Goal: Task Accomplishment & Management: Use online tool/utility

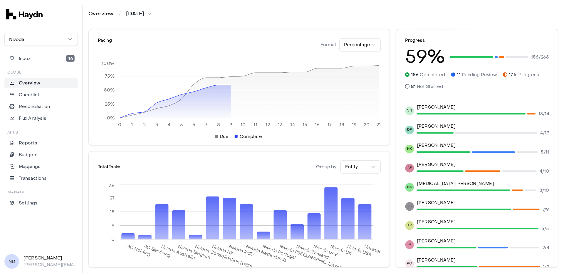
scroll to position [82, 0]
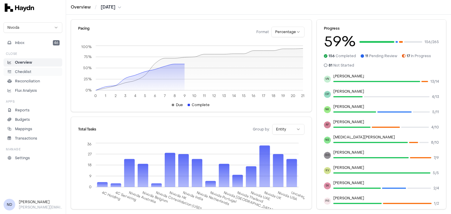
click at [24, 75] on link "Checklist" at bounding box center [33, 72] width 59 height 8
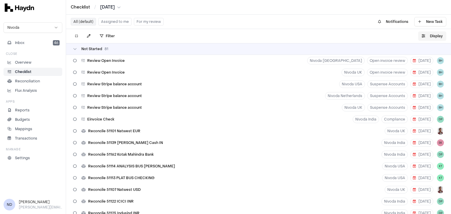
click at [432, 33] on button "Display" at bounding box center [432, 35] width 28 height 9
click at [425, 36] on button "Display" at bounding box center [432, 35] width 28 height 9
click at [423, 36] on icon "button" at bounding box center [424, 36] width 4 height 4
click at [436, 38] on button "Display" at bounding box center [432, 35] width 28 height 9
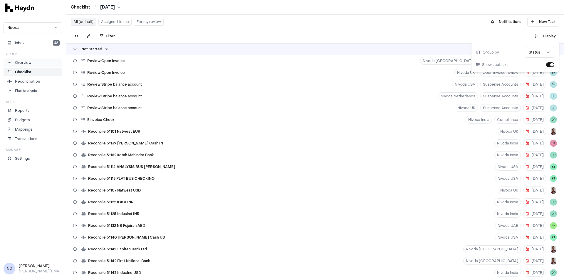
click at [24, 61] on p "Overview" at bounding box center [23, 62] width 16 height 5
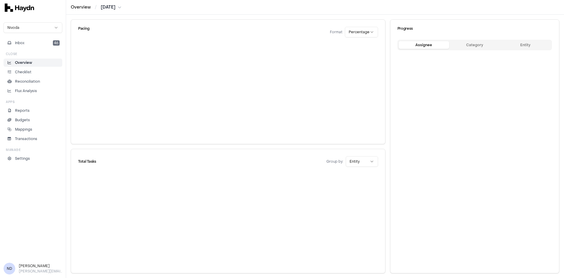
click at [24, 61] on p "Overview" at bounding box center [23, 62] width 17 height 5
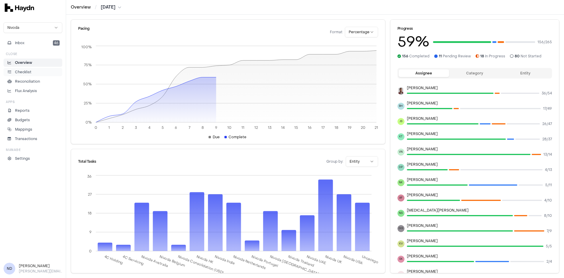
click at [24, 71] on p "Checklist" at bounding box center [23, 71] width 16 height 5
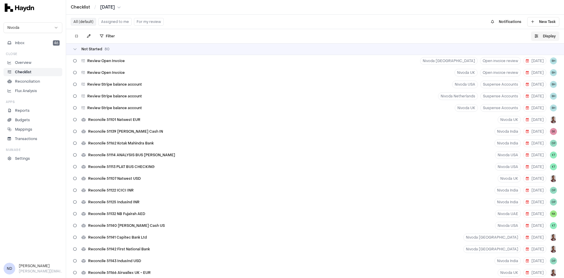
click at [451, 35] on icon "button" at bounding box center [537, 36] width 4 height 4
click at [451, 54] on html "Checklist / [DATE] Nivoda Inbox 46 Close Overview Checklist Reconciliation Flux…" at bounding box center [282, 139] width 564 height 278
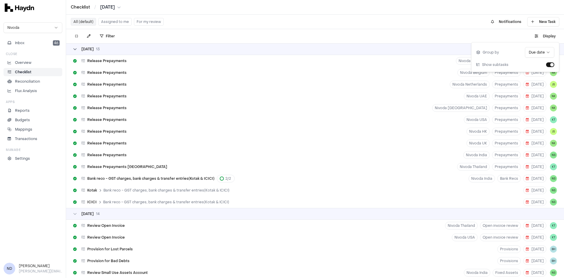
click at [74, 49] on icon at bounding box center [75, 49] width 4 height 4
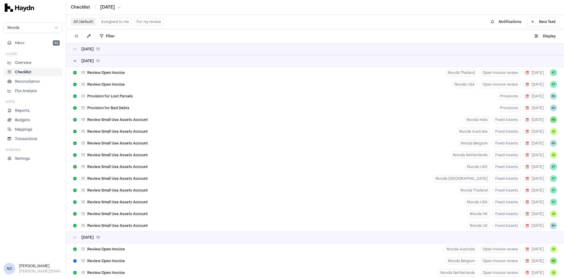
click at [76, 62] on icon at bounding box center [75, 61] width 4 height 4
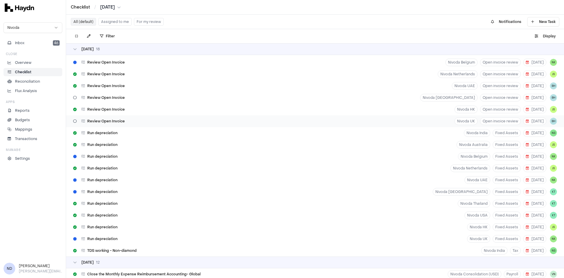
scroll to position [46, 0]
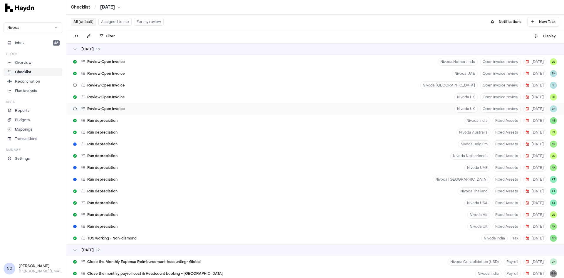
click at [130, 112] on div "Review Open Invoice Nivoda UK Open invoice review [DATE] BH" at bounding box center [315, 109] width 498 height 12
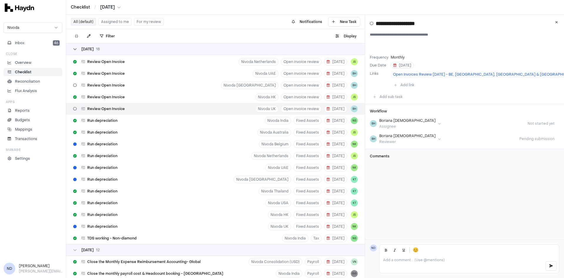
click at [77, 50] on div "[DATE]" at bounding box center [86, 49] width 27 height 5
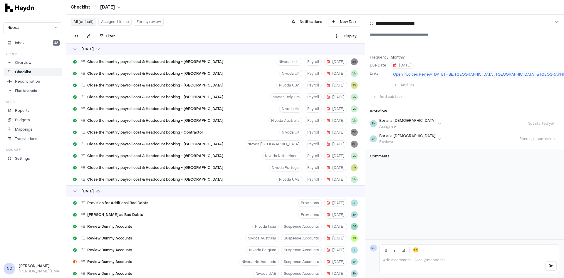
click at [77, 50] on div "[DATE]" at bounding box center [86, 49] width 26 height 5
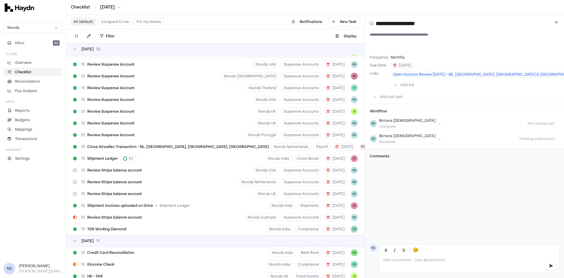
scroll to position [246, 0]
click at [75, 50] on icon at bounding box center [75, 49] width 4 height 4
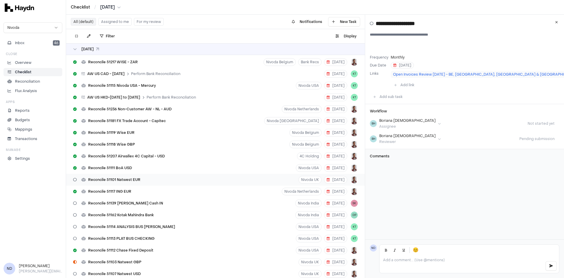
click at [145, 177] on div "Reconcile 51101 Natwest EUR [GEOGRAPHIC_DATA] UK [DATE]" at bounding box center [215, 180] width 299 height 12
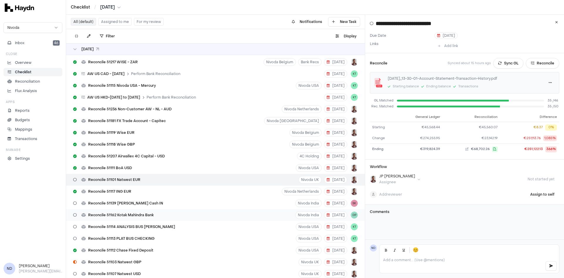
click at [130, 204] on div "Reconcile 51162 Kotak Mahindra Bank" at bounding box center [113, 214] width 85 height 11
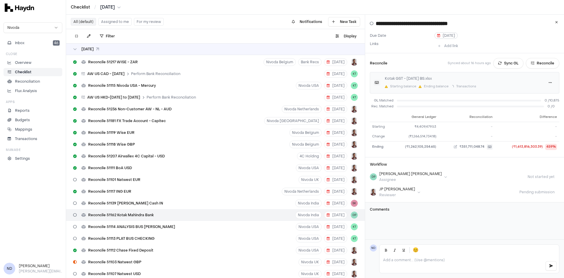
click at [442, 36] on span "[DATE]" at bounding box center [446, 35] width 18 height 5
click at [451, 65] on button "Go to the Next Month" at bounding box center [497, 63] width 9 height 9
click at [441, 66] on button "Go to the Previous Month" at bounding box center [441, 63] width 9 height 9
click at [451, 134] on button "29" at bounding box center [488, 133] width 9 height 9
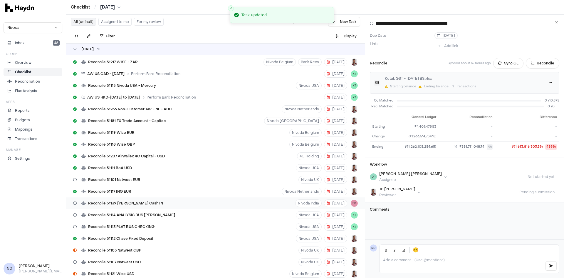
click at [132, 199] on div "Reconcile 51139 [PERSON_NAME] Cash IN" at bounding box center [118, 202] width 95 height 11
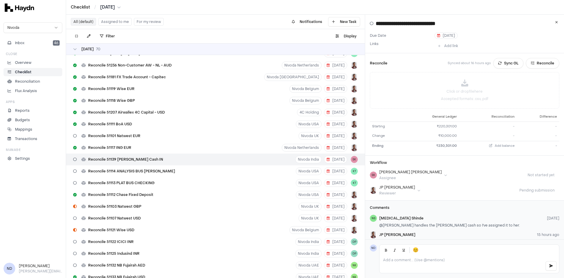
scroll to position [290, 0]
click at [136, 170] on span "Reconcile 51114 ANALYSIS BUS [PERSON_NAME]" at bounding box center [131, 170] width 87 height 5
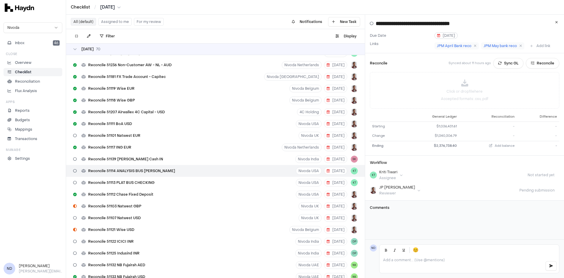
click at [448, 36] on span "[DATE]" at bounding box center [446, 35] width 18 height 5
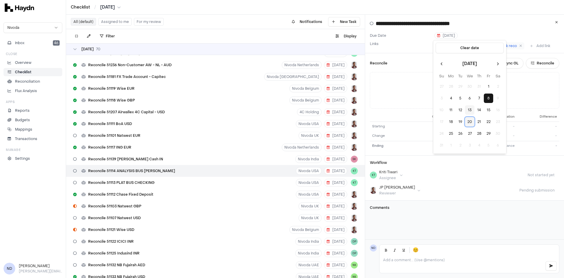
click at [451, 123] on button "20" at bounding box center [469, 121] width 9 height 9
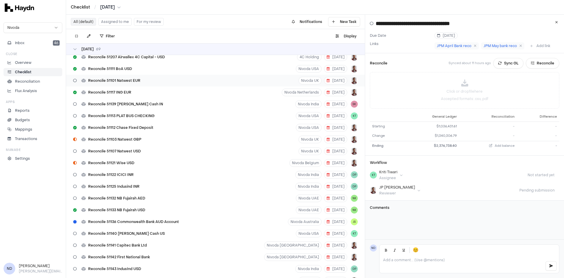
scroll to position [344, 0]
click at [142, 106] on div "Reconcile 51139 [PERSON_NAME] Cash IN" at bounding box center [118, 104] width 95 height 11
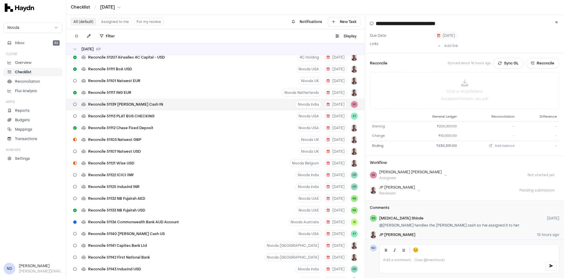
type input "**********"
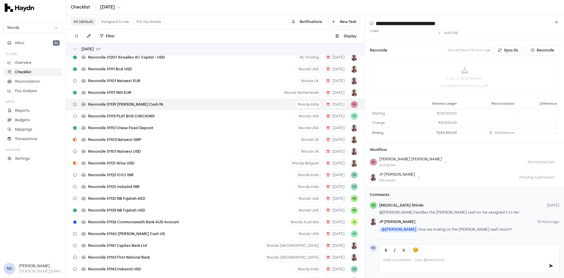
click at [410, 204] on p at bounding box center [461, 259] width 157 height 5
click at [451, 204] on button "button" at bounding box center [551, 265] width 11 height 9
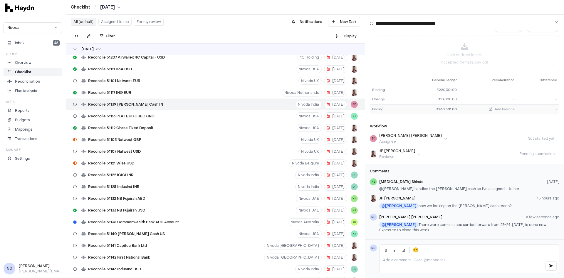
scroll to position [0, 0]
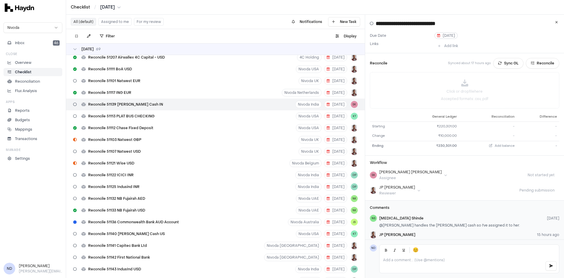
click at [443, 34] on span "[DATE]" at bounding box center [446, 35] width 18 height 5
click at [451, 109] on button "14" at bounding box center [479, 109] width 9 height 9
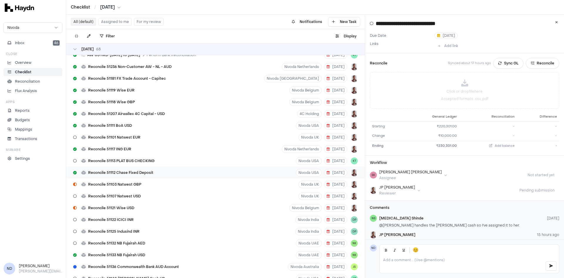
scroll to position [288, 0]
click at [131, 160] on span "Reconcile 51113 PLAT BUS CHECKING" at bounding box center [121, 160] width 66 height 5
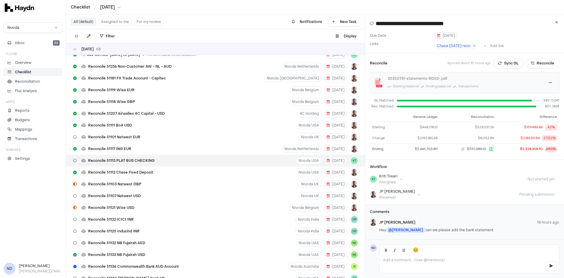
click at [445, 35] on span "[DATE]" at bounding box center [446, 35] width 18 height 5
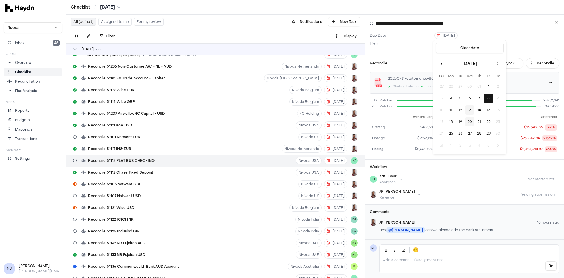
click at [451, 124] on button "20" at bounding box center [469, 121] width 9 height 9
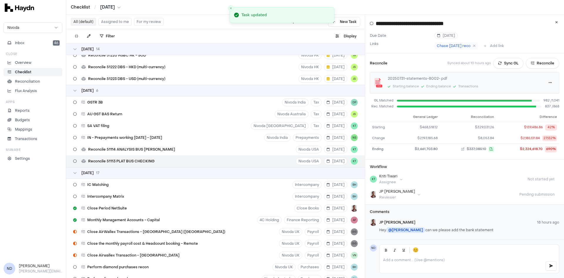
scroll to position [1510, 0]
click at [73, 89] on div "[DATE] 6" at bounding box center [215, 90] width 299 height 12
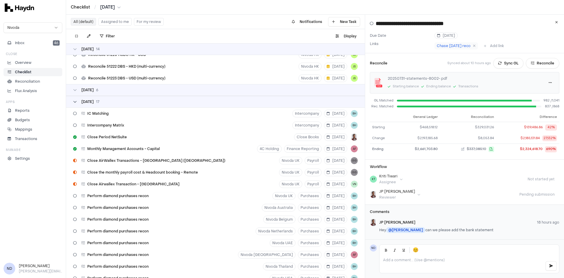
click at [76, 100] on icon at bounding box center [75, 102] width 4 height 4
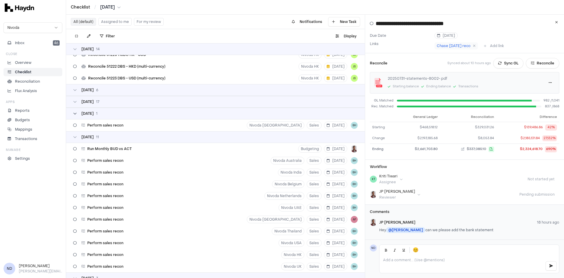
click at [75, 115] on div "[DATE] 1" at bounding box center [85, 113] width 24 height 5
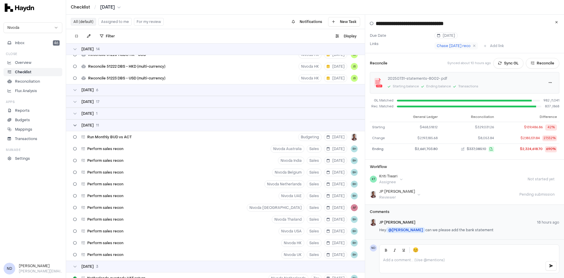
click at [77, 127] on div "[DATE]" at bounding box center [86, 125] width 26 height 5
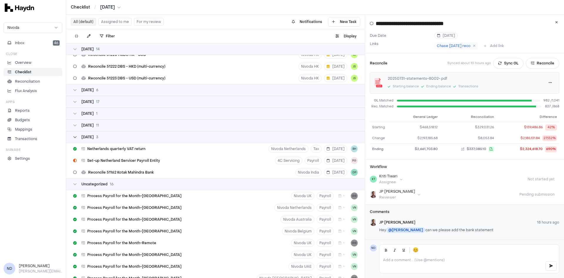
click at [76, 137] on icon at bounding box center [75, 137] width 4 height 4
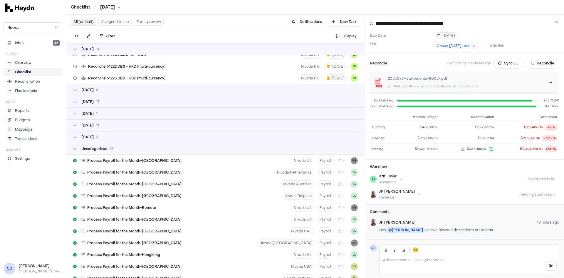
click at [77, 150] on div "Uncategorized 16" at bounding box center [93, 148] width 41 height 5
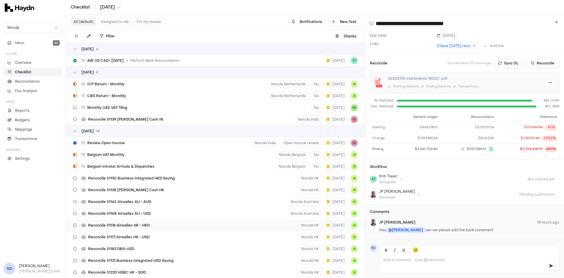
scroll to position [1289, 0]
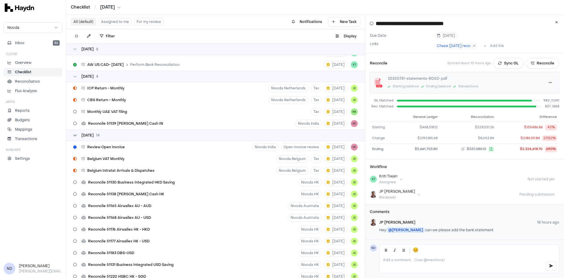
click at [75, 134] on icon at bounding box center [75, 135] width 4 height 4
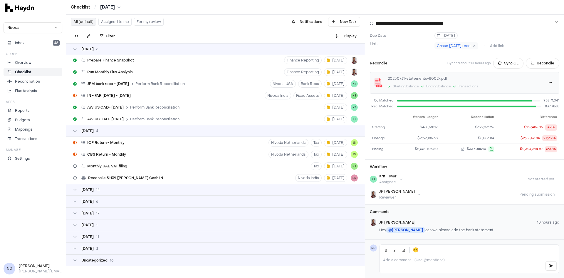
click at [75, 130] on icon at bounding box center [75, 131] width 4 height 4
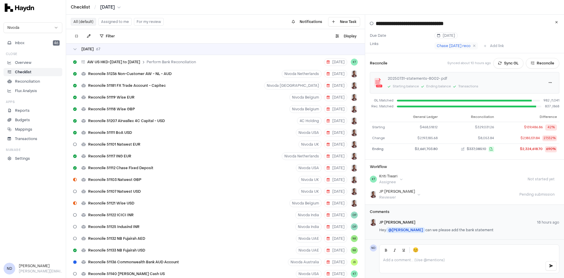
scroll to position [281, 0]
click at [122, 204] on span "Reconcile 51122 ICICI INR" at bounding box center [111, 214] width 46 height 5
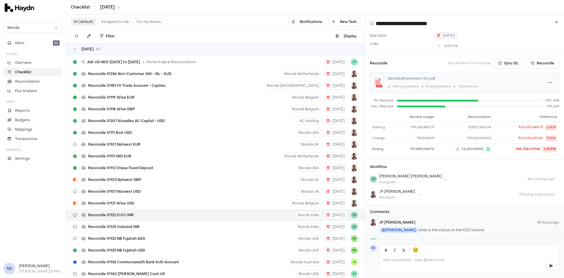
click at [444, 36] on span "[DATE]" at bounding box center [446, 35] width 18 height 5
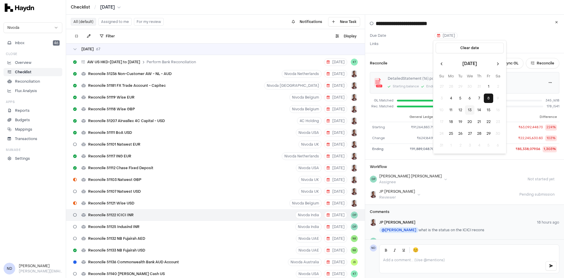
click at [407, 204] on p at bounding box center [461, 259] width 157 height 5
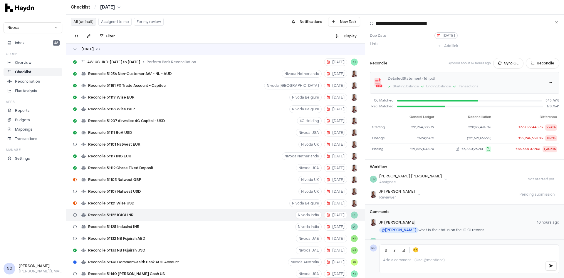
click at [443, 36] on span "[DATE]" at bounding box center [446, 35] width 18 height 5
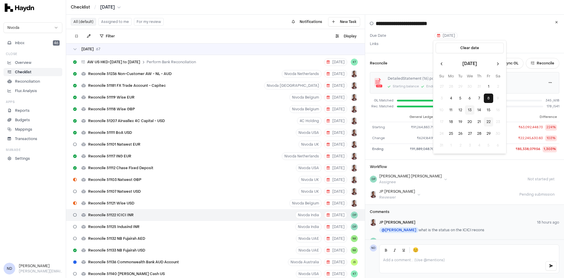
click at [451, 121] on button "22" at bounding box center [488, 121] width 9 height 9
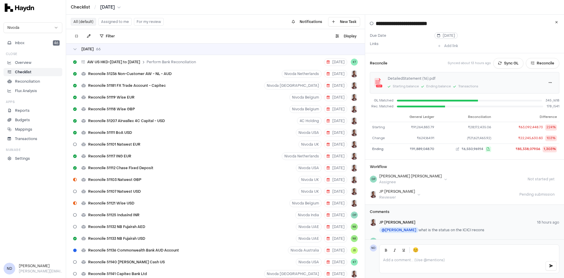
click at [448, 35] on span "[DATE]" at bounding box center [446, 35] width 18 height 5
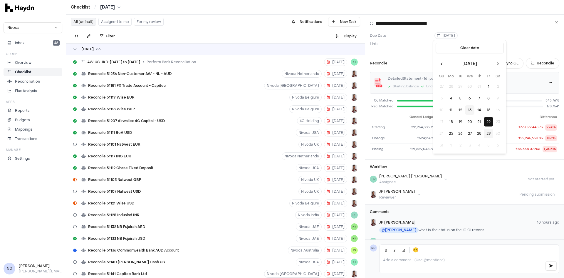
click at [451, 134] on button "29" at bounding box center [488, 133] width 9 height 9
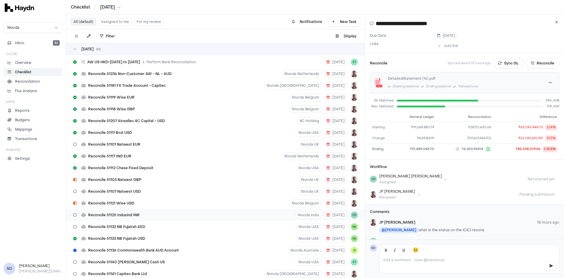
click at [116, 204] on span "Reconcile 51125 Indusind INR" at bounding box center [113, 214] width 51 height 5
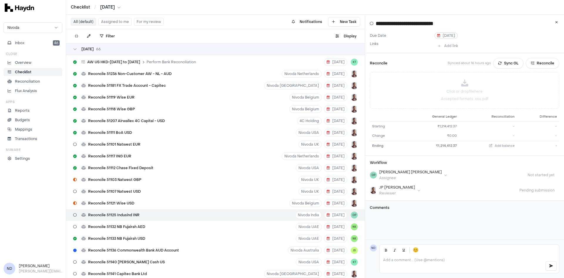
click at [445, 36] on span "[DATE]" at bounding box center [446, 35] width 18 height 5
click at [451, 120] on button "18" at bounding box center [450, 121] width 9 height 9
click at [443, 35] on span "[DATE]" at bounding box center [446, 35] width 18 height 5
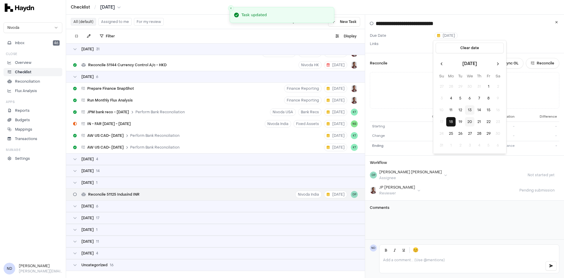
scroll to position [1188, 0]
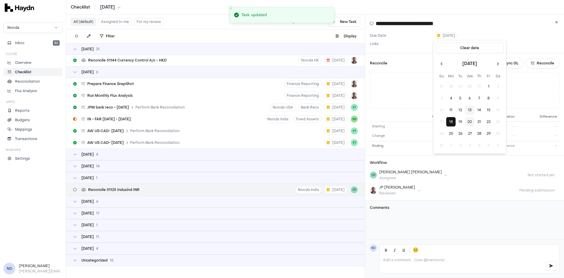
click at [451, 121] on button "20" at bounding box center [469, 121] width 9 height 9
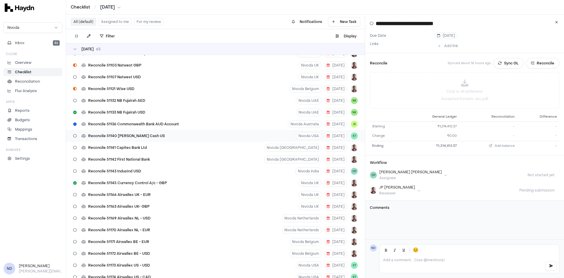
scroll to position [396, 0]
click at [243, 172] on div "Reconcile 51143 IndusInd USD Nivoda India [DATE] DP" at bounding box center [215, 171] width 299 height 12
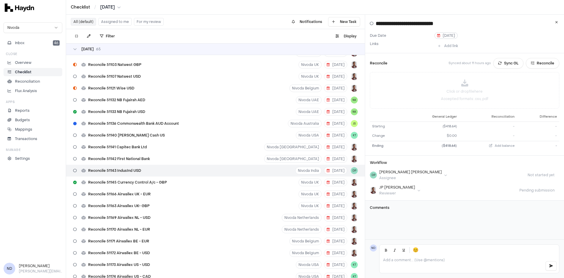
click at [442, 36] on span "[DATE]" at bounding box center [446, 35] width 18 height 5
click at [451, 110] on button "14" at bounding box center [479, 109] width 9 height 9
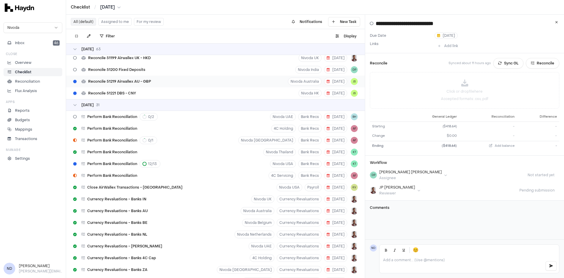
scroll to position [759, 0]
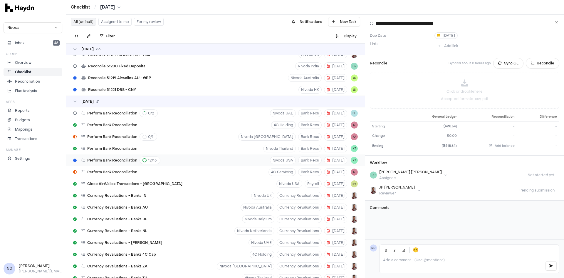
click at [226, 161] on div "Perform Bank Reconciliation 12 / 13 Nivoda USA Bank Recs [DATE] KT" at bounding box center [215, 160] width 299 height 12
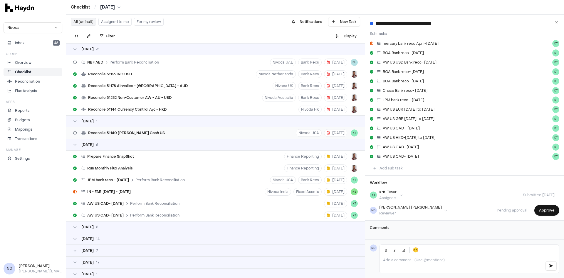
scroll to position [1115, 0]
click at [167, 192] on div "IN - FAR [DATE] - [DATE] Nivoda India Fixed Assets [DATE] NS" at bounding box center [215, 191] width 299 height 12
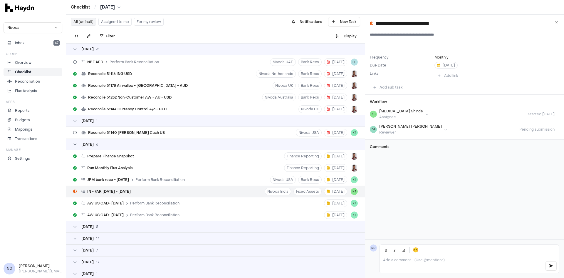
click at [75, 144] on icon at bounding box center [75, 144] width 4 height 4
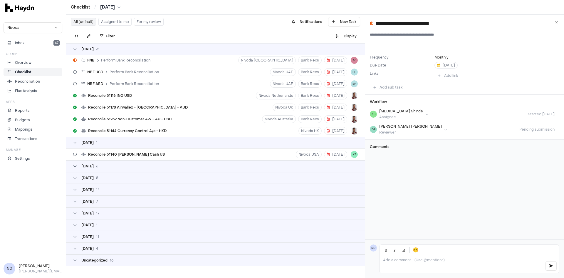
scroll to position [1094, 0]
click at [73, 178] on icon at bounding box center [75, 178] width 4 height 4
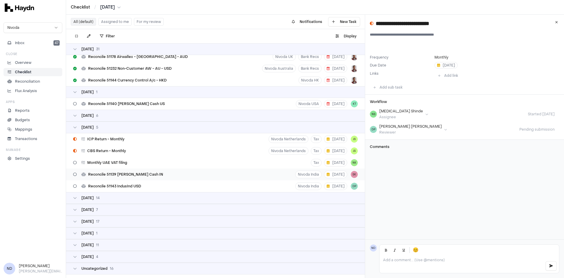
scroll to position [1144, 0]
click at [77, 198] on div "[DATE]" at bounding box center [86, 197] width 26 height 5
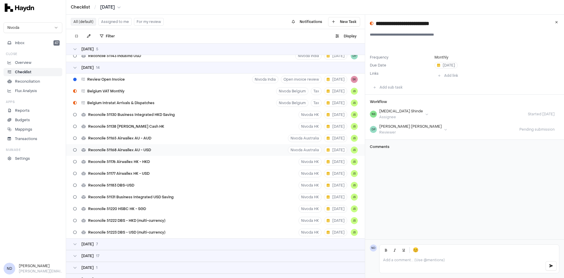
scroll to position [1280, 0]
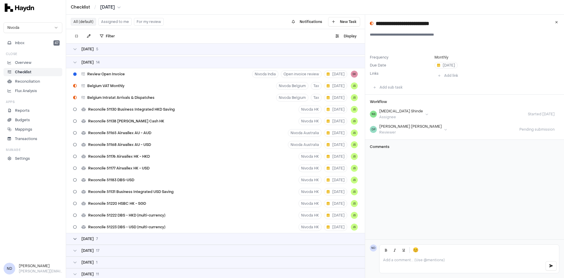
click at [76, 204] on icon at bounding box center [75, 239] width 4 height 4
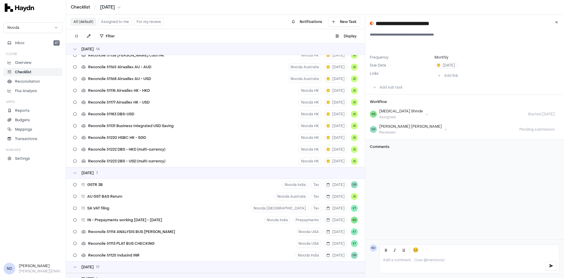
scroll to position [1346, 0]
click at [154, 204] on div "SA VAT filing Nivoda [GEOGRAPHIC_DATA] Tax [DATE] KT" at bounding box center [215, 208] width 299 height 12
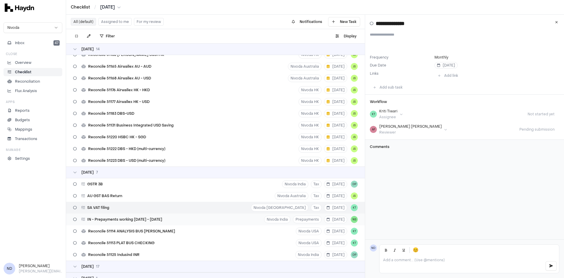
click at [140, 204] on div "IN - Prepayments working [DATE] - [DATE]" at bounding box center [118, 219] width 94 height 11
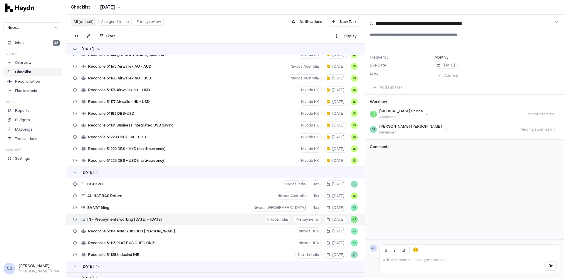
click at [74, 47] on icon at bounding box center [75, 49] width 4 height 4
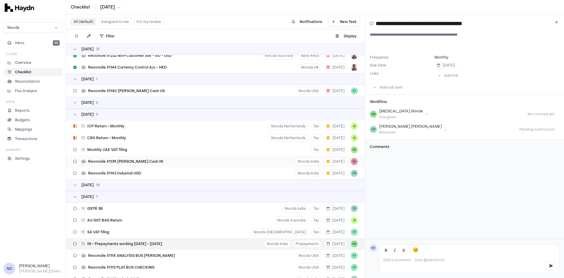
scroll to position [1157, 0]
click at [76, 115] on icon at bounding box center [75, 115] width 4 height 4
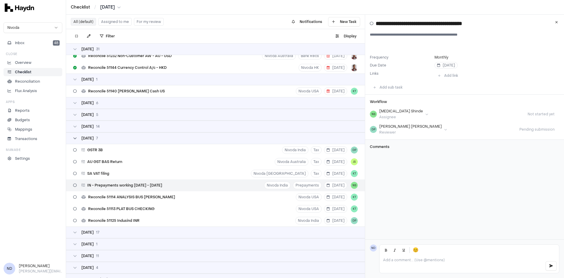
click at [75, 140] on icon at bounding box center [75, 138] width 4 height 4
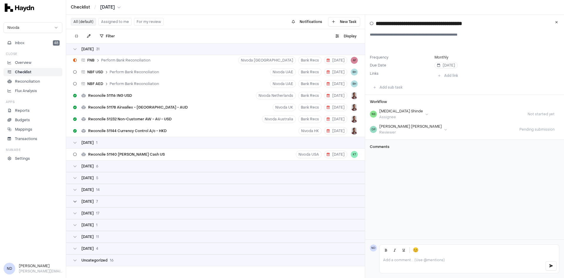
scroll to position [1094, 0]
click at [75, 140] on div "[DATE] 1" at bounding box center [215, 143] width 299 height 12
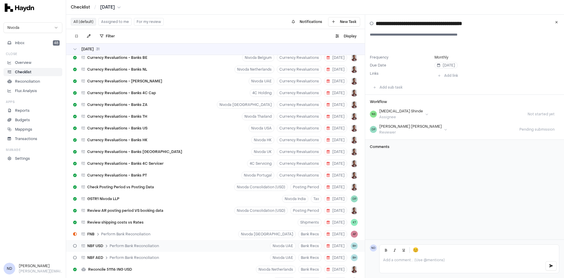
scroll to position [920, 0]
click at [76, 51] on icon at bounding box center [75, 49] width 4 height 4
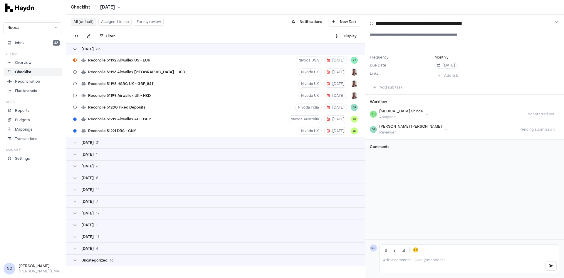
click at [74, 50] on icon at bounding box center [75, 49] width 4 height 4
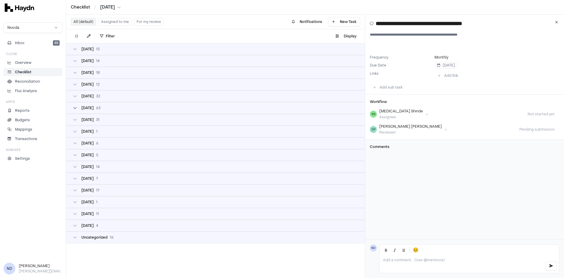
scroll to position [0, 0]
click at [429, 204] on div "**********" at bounding box center [464, 127] width 199 height 225
click at [436, 198] on div "**********" at bounding box center [464, 127] width 199 height 225
click at [147, 22] on button "For my review" at bounding box center [149, 22] width 30 height 8
